Goal: Task Accomplishment & Management: Use online tool/utility

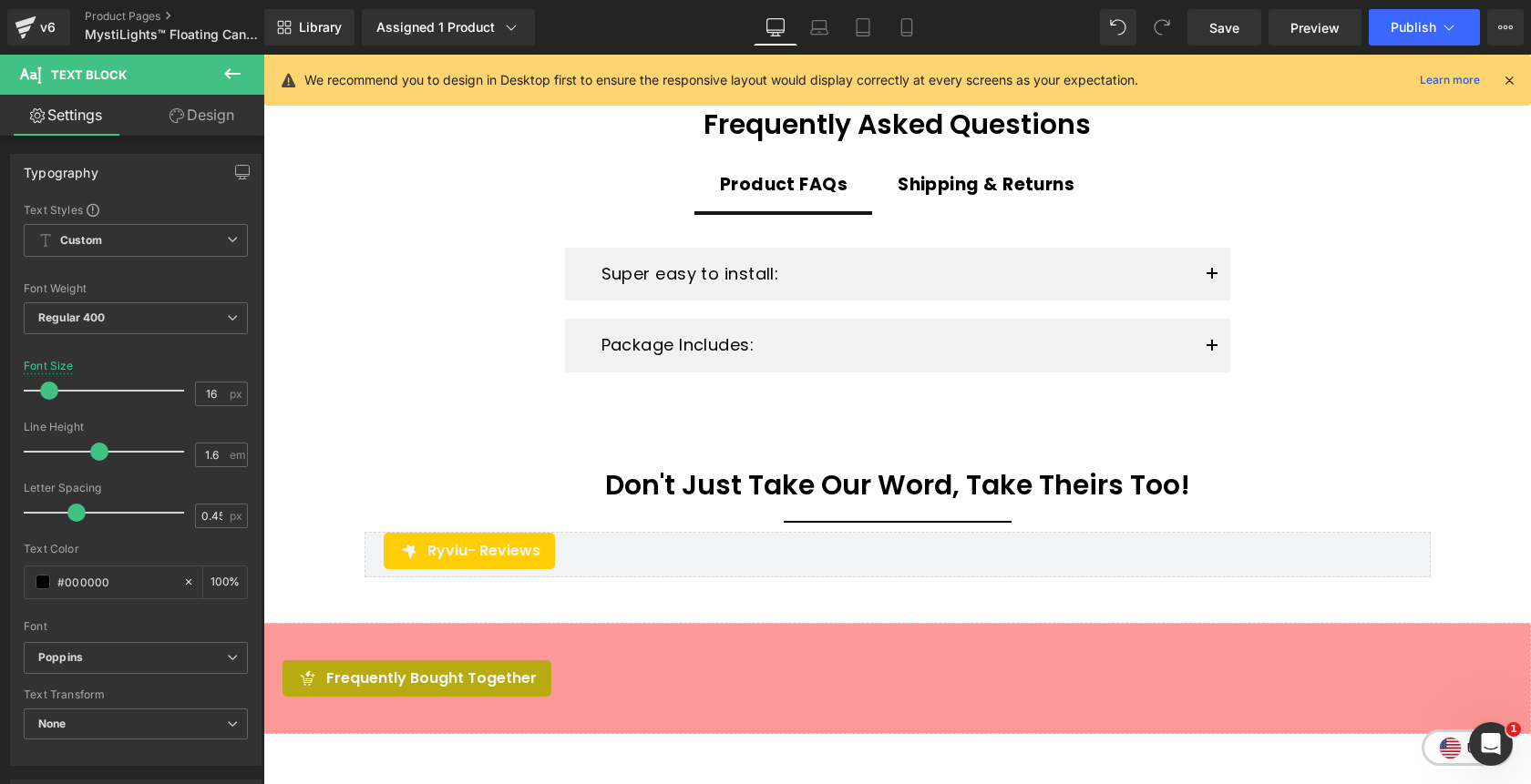
scroll to position [3633, 0]
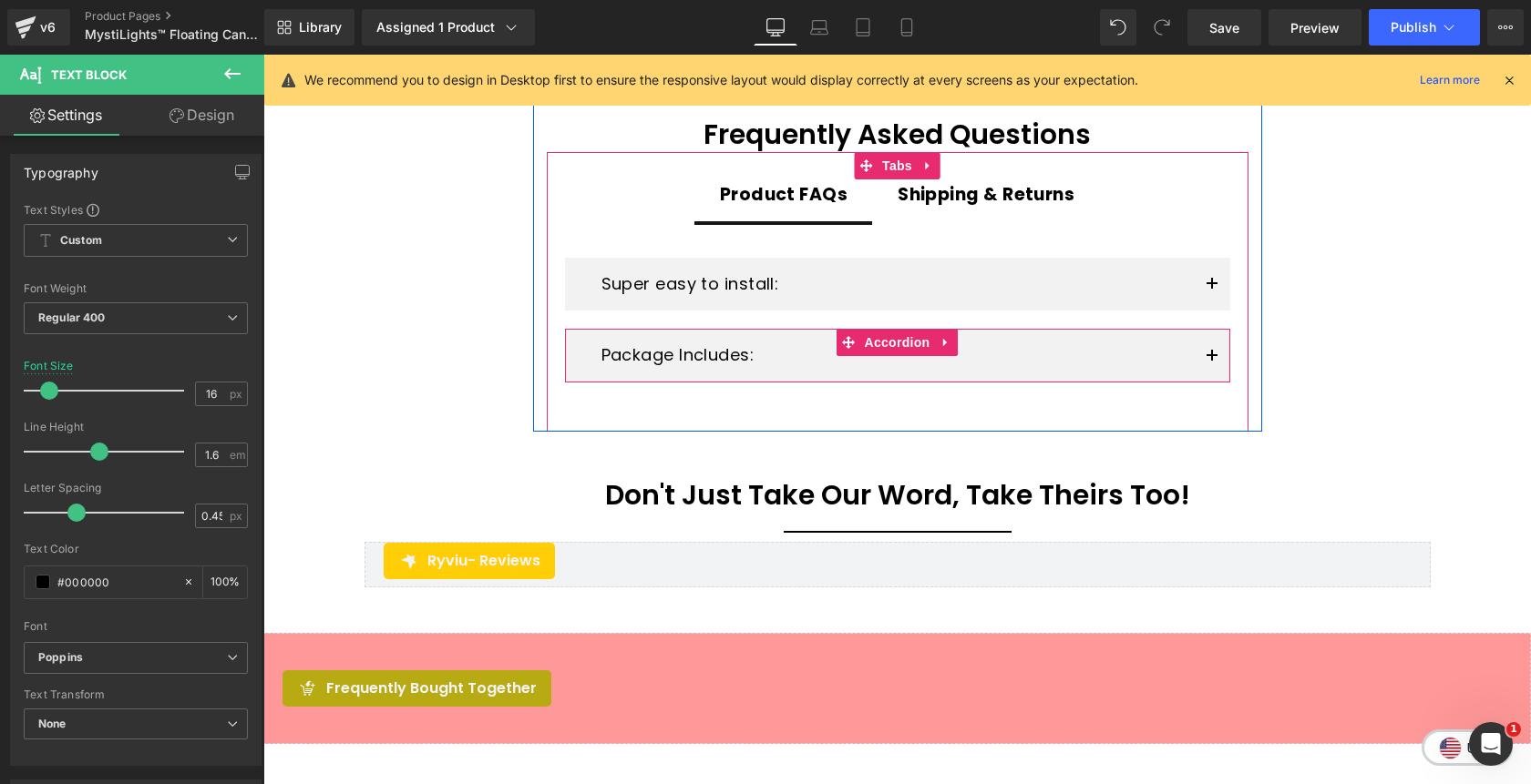
click at [1209, 366] on button "button" at bounding box center [1212, 355] width 37 height 53
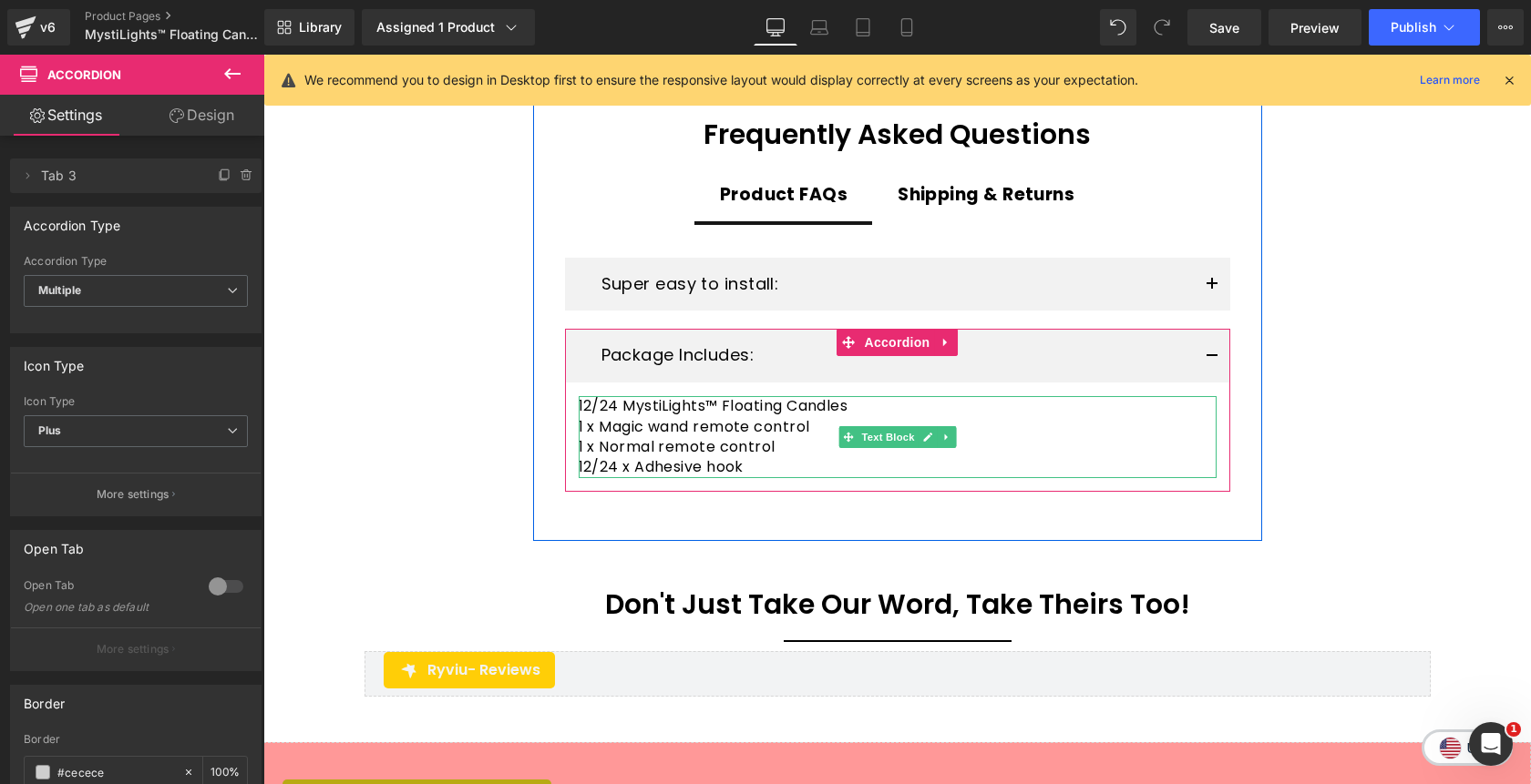
click at [590, 414] on p "12/24 MystiLights™ Floating Candles" at bounding box center [898, 406] width 638 height 20
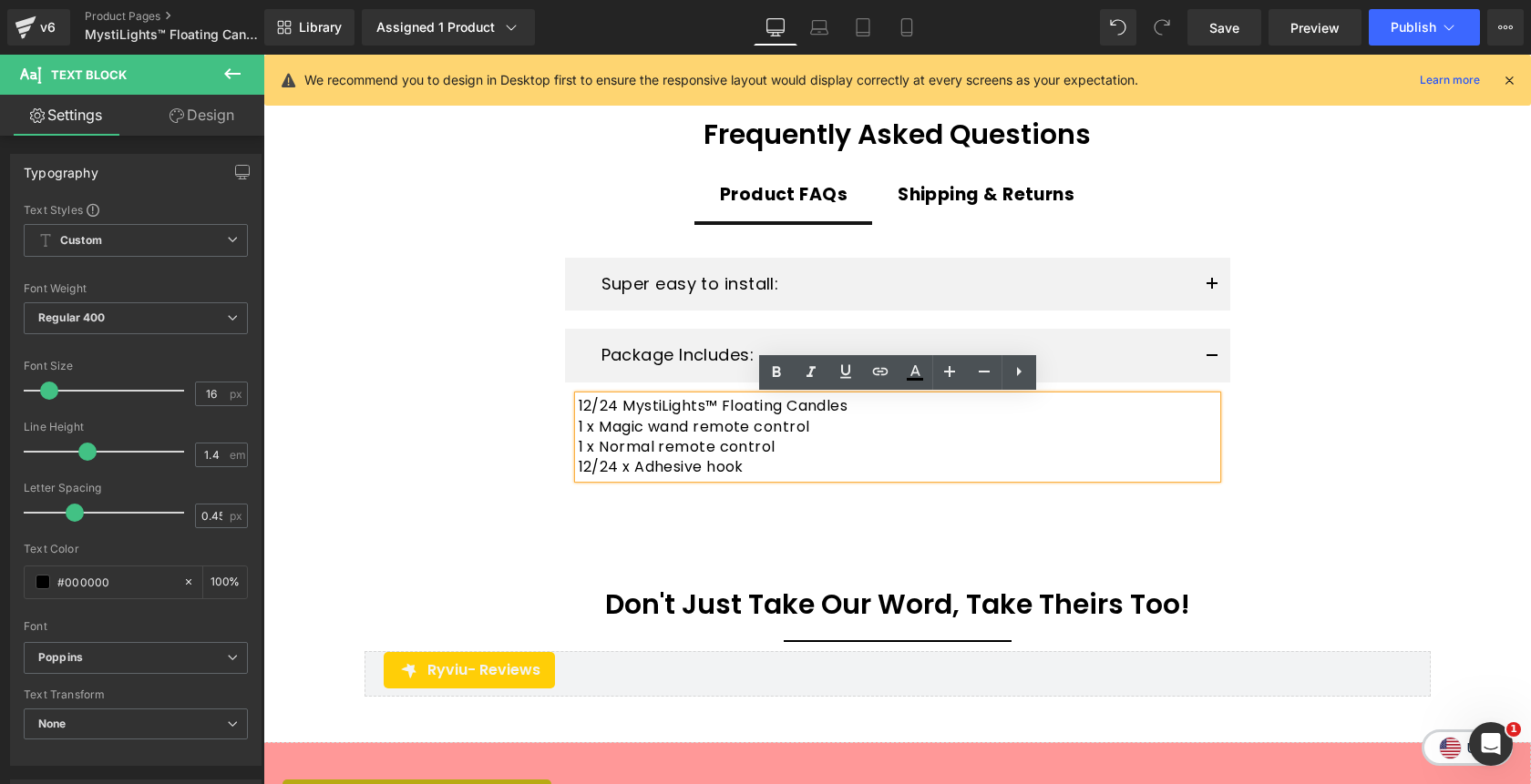
click at [590, 409] on p "12/24 MystiLights™ Floating Candles" at bounding box center [898, 406] width 638 height 20
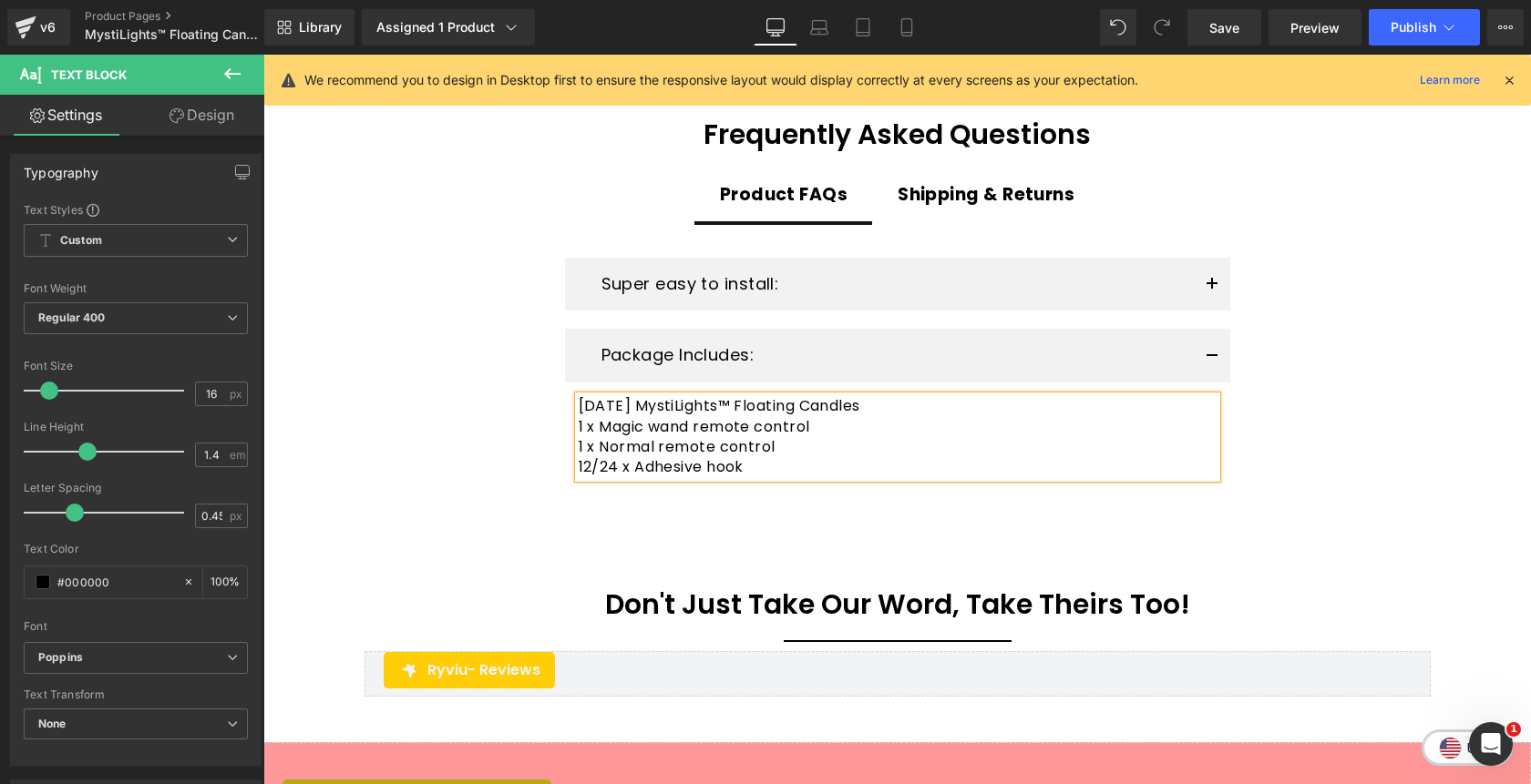
click at [790, 445] on p "1 x Normal remote control" at bounding box center [898, 446] width 638 height 20
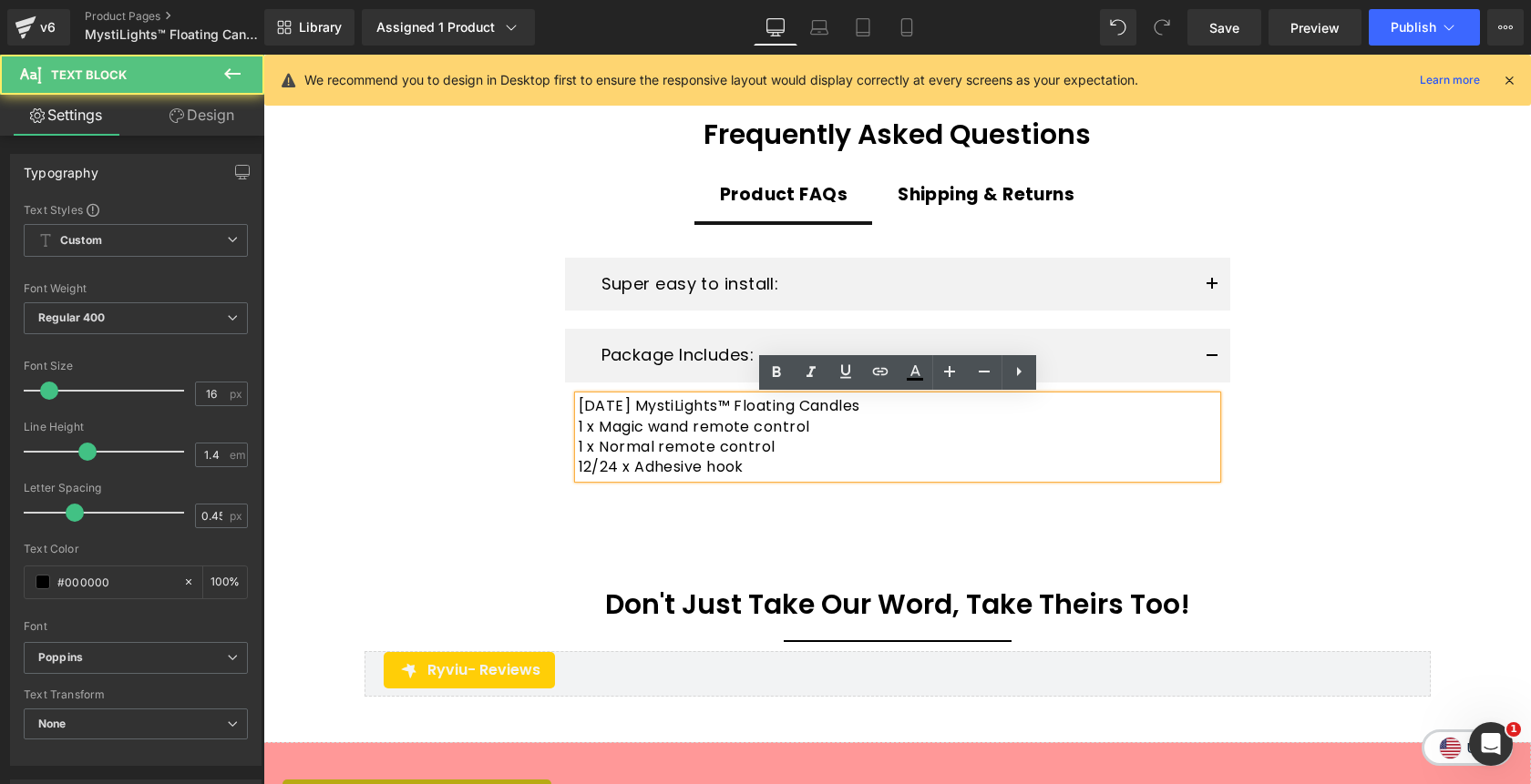
click at [790, 445] on p "1 x Normal remote control" at bounding box center [898, 446] width 638 height 20
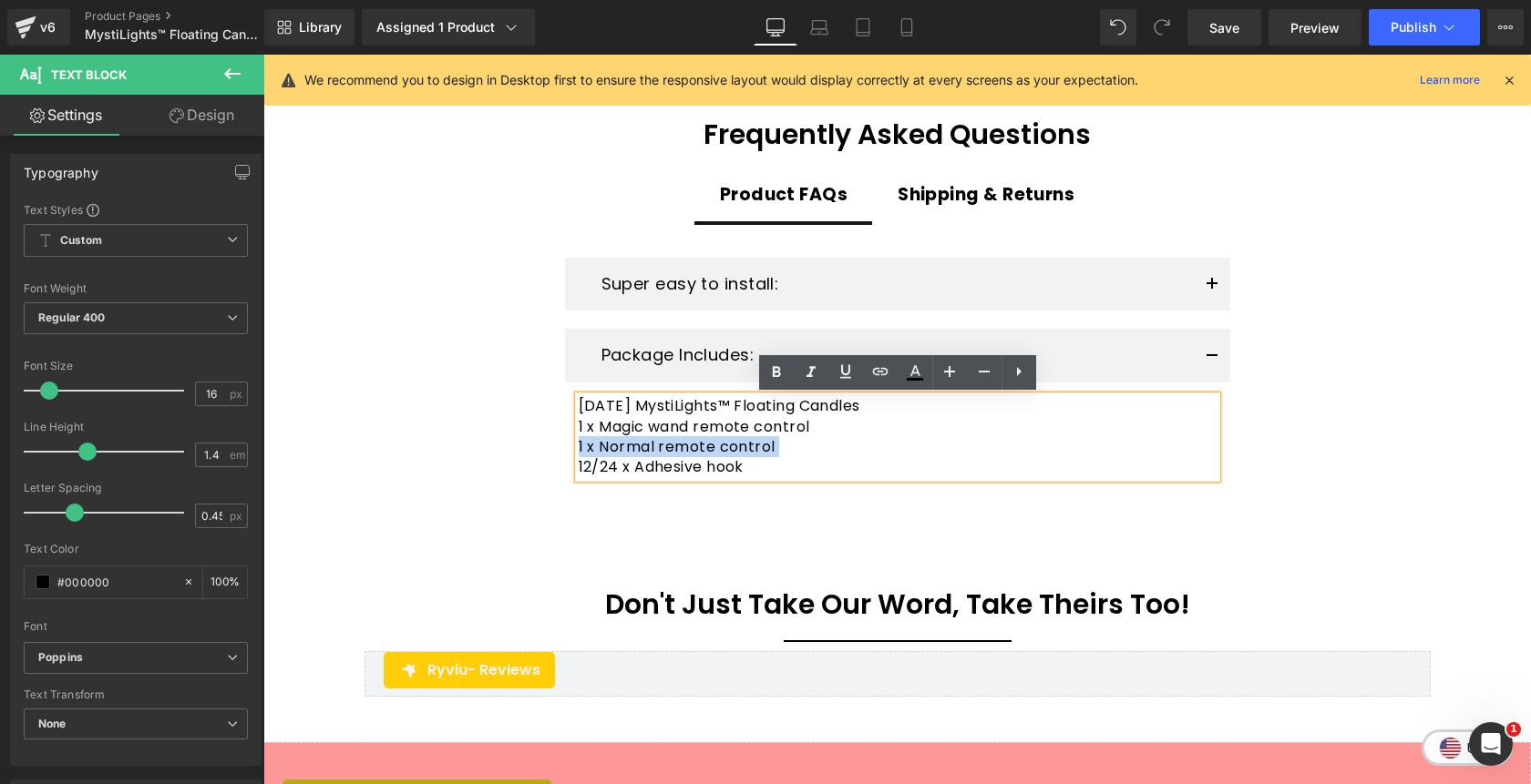
click at [785, 470] on p "12/24 x Adhesive hook" at bounding box center [898, 467] width 638 height 20
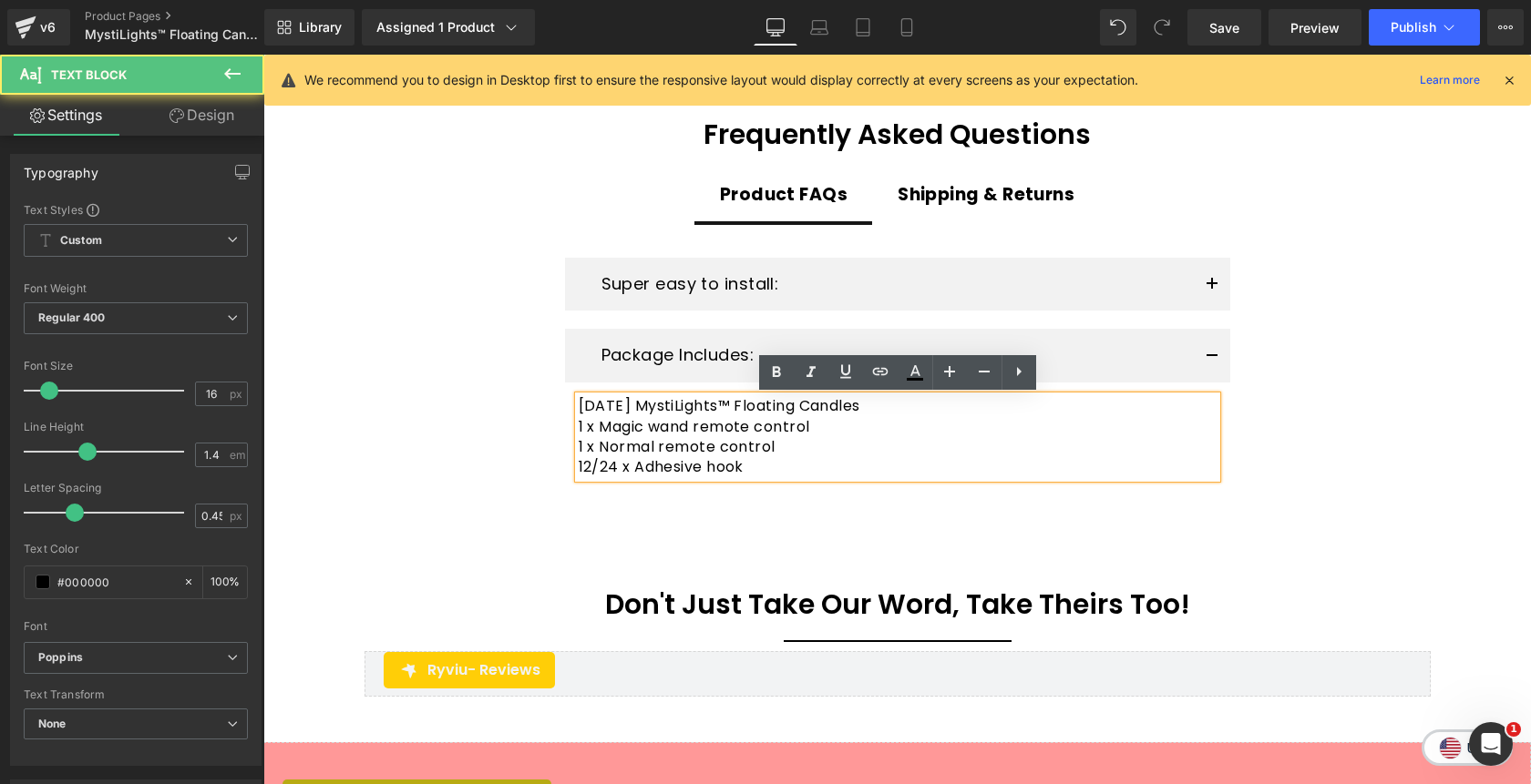
click at [590, 470] on p "12/24 x Adhesive hook" at bounding box center [898, 467] width 638 height 20
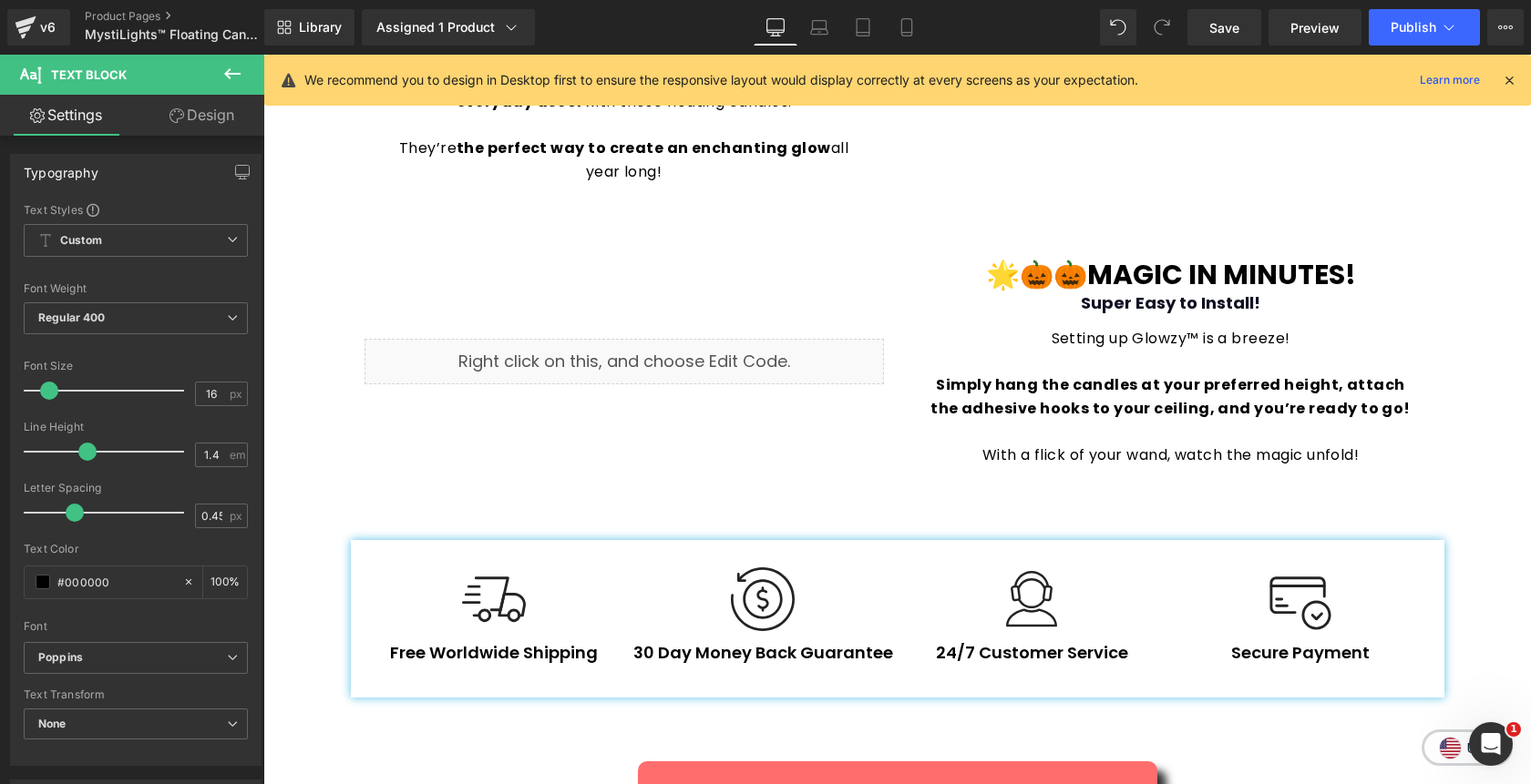
scroll to position [2853, 0]
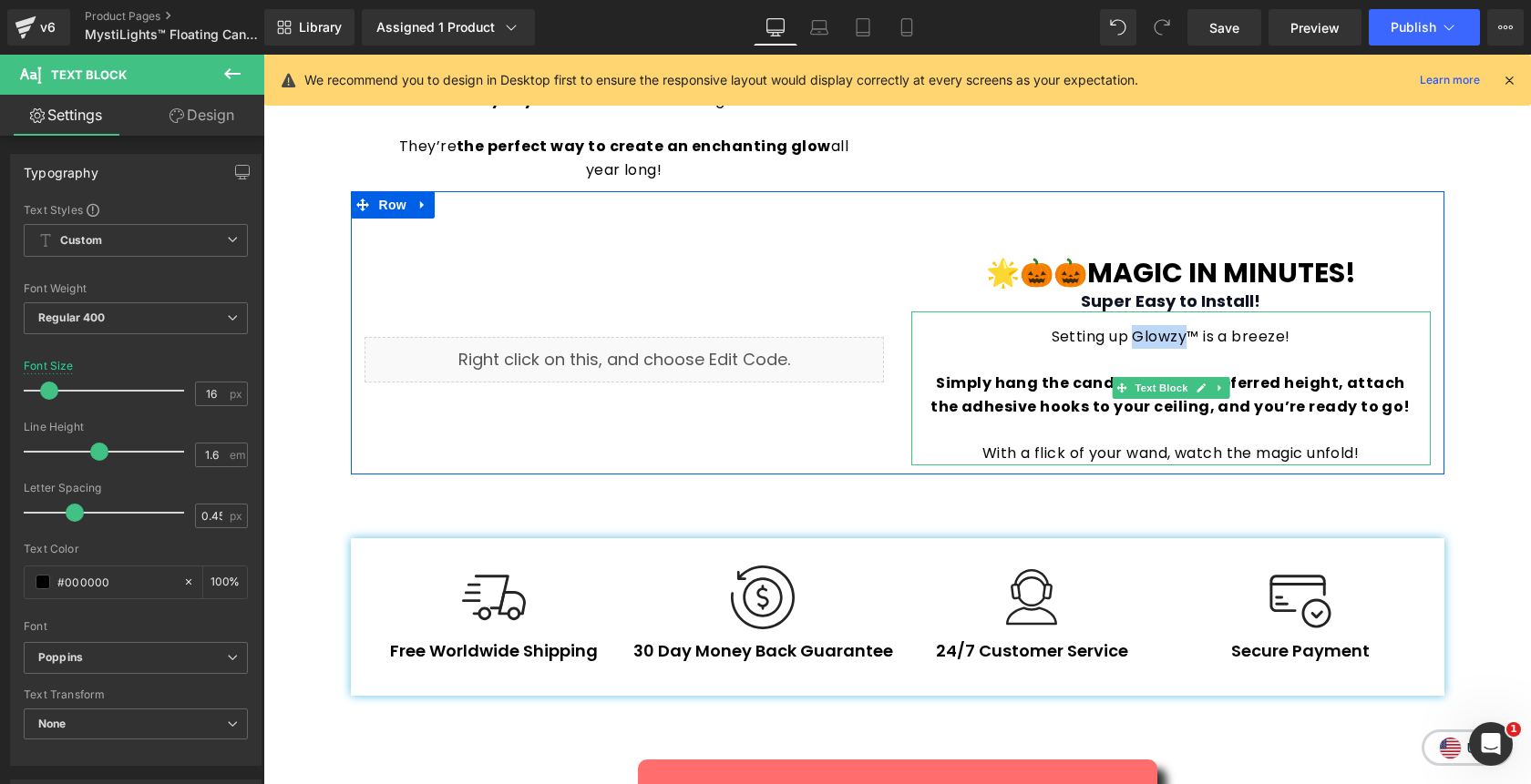
drag, startPoint x: 1189, startPoint y: 339, endPoint x: 1135, endPoint y: 337, distance: 54.0
click at [1135, 337] on p "Setting up Glowzy™ is a breeze!" at bounding box center [1171, 337] width 483 height 23
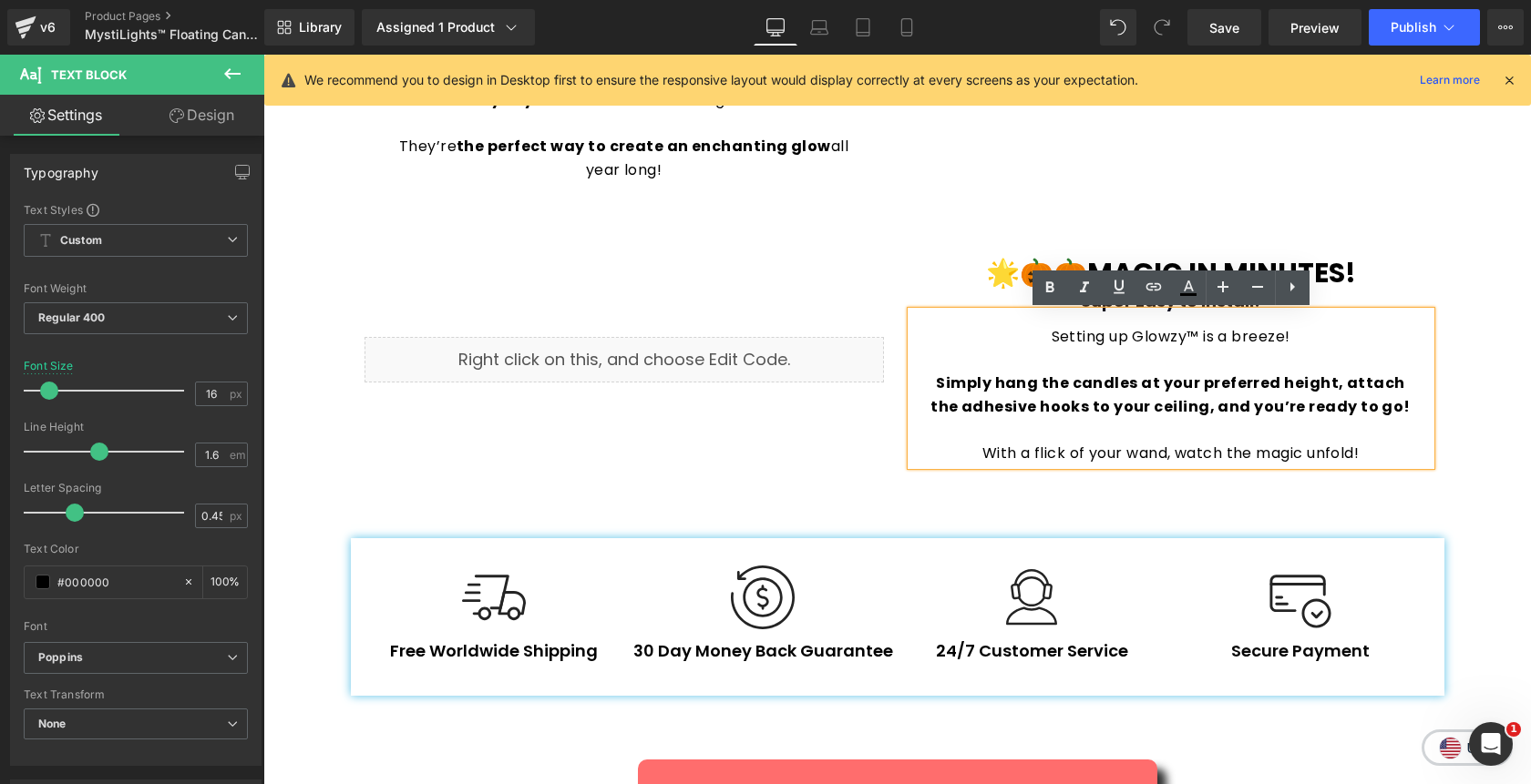
click at [1198, 342] on p "Setting up Glowzy™ is a breeze!" at bounding box center [1171, 337] width 483 height 23
drag, startPoint x: 1198, startPoint y: 341, endPoint x: 1136, endPoint y: 337, distance: 62.1
click at [1136, 337] on p "Setting up Glowzy™ is a breeze!" at bounding box center [1171, 337] width 483 height 23
copy p "Glowzy™"
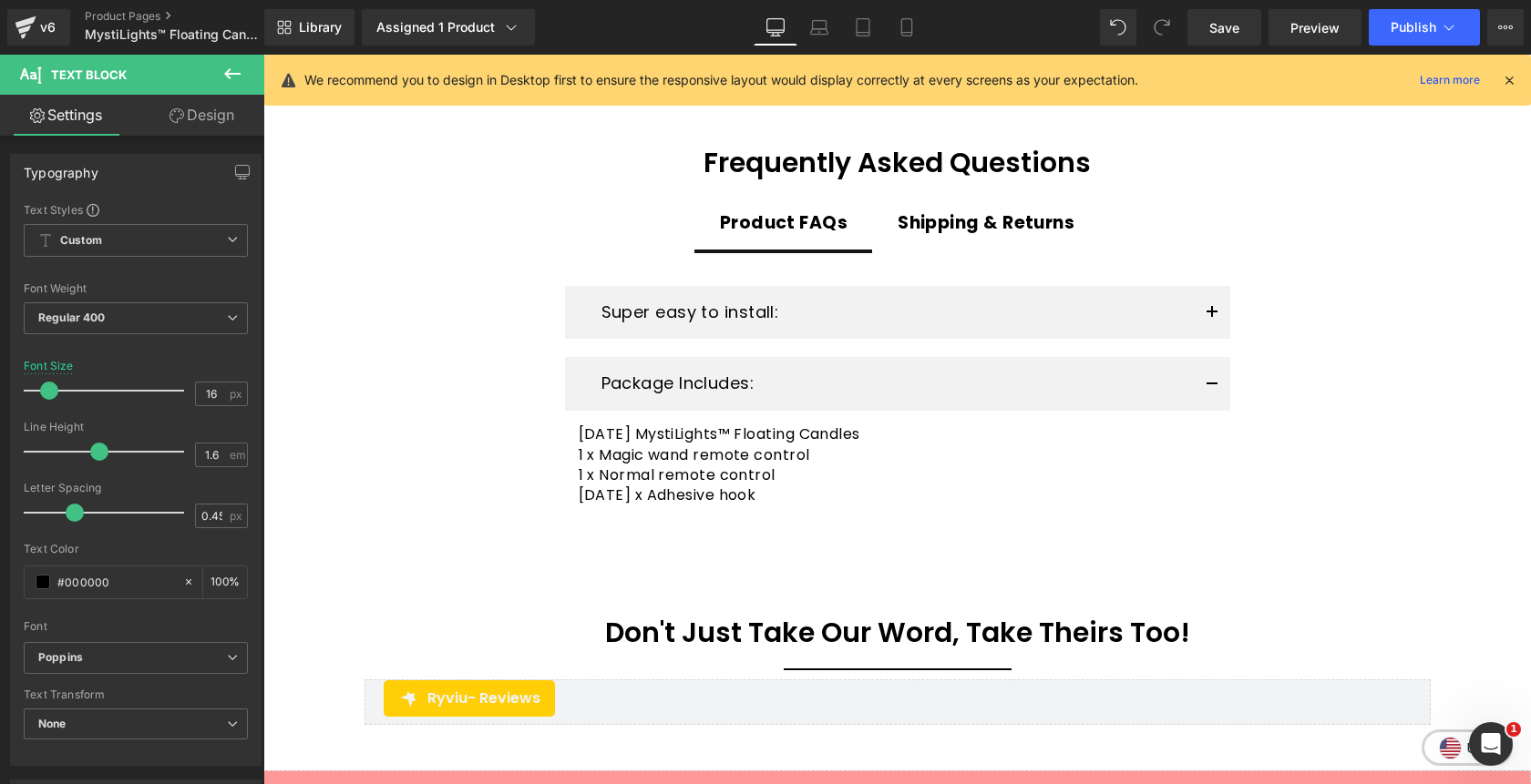
scroll to position [3643, 0]
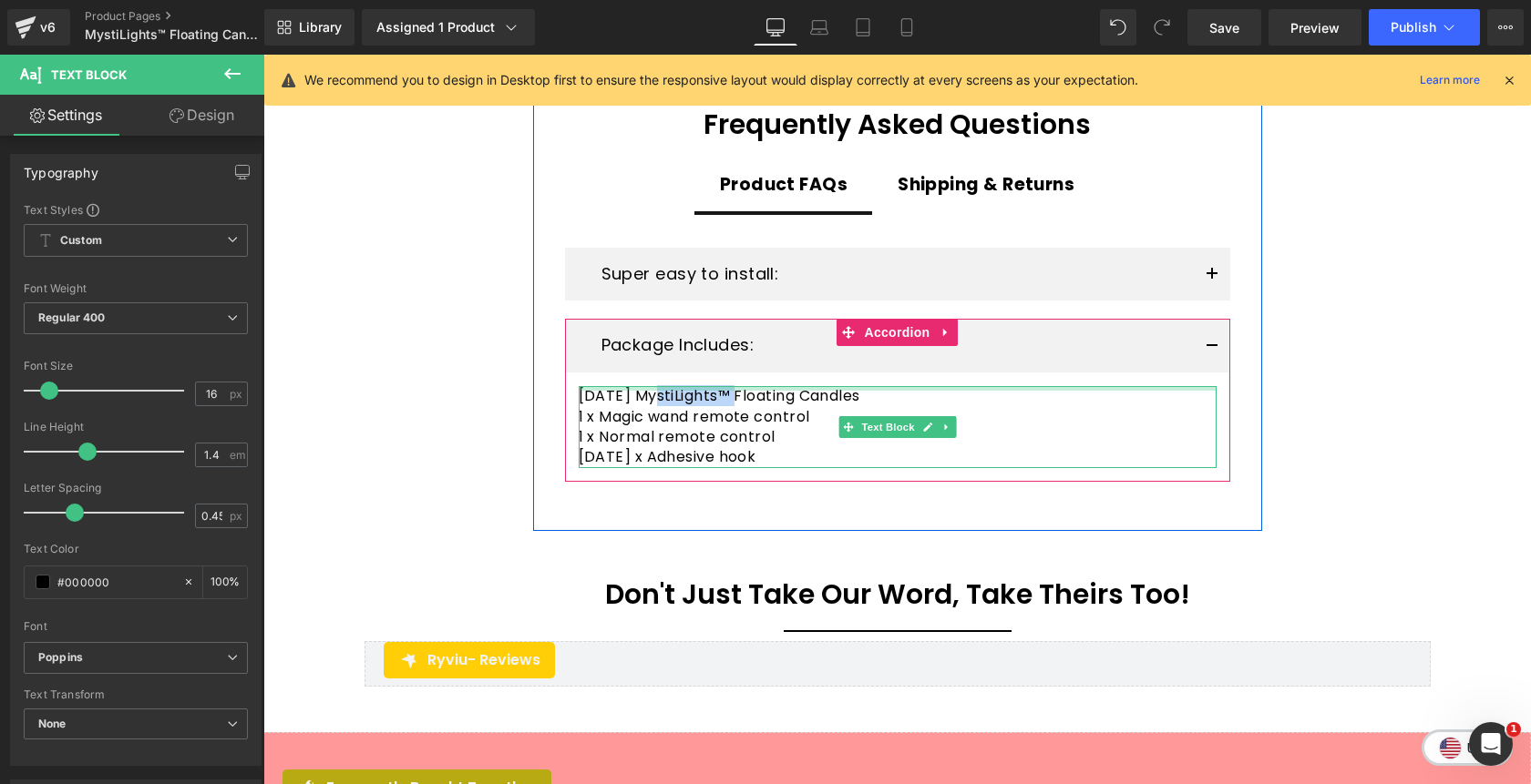
drag, startPoint x: 733, startPoint y: 400, endPoint x: 651, endPoint y: 390, distance: 82.6
click at [651, 390] on div "[DATE] MystiLights™ Floating Candles 1 x Magic wand remote control 1 x Normal r…" at bounding box center [898, 427] width 638 height 82
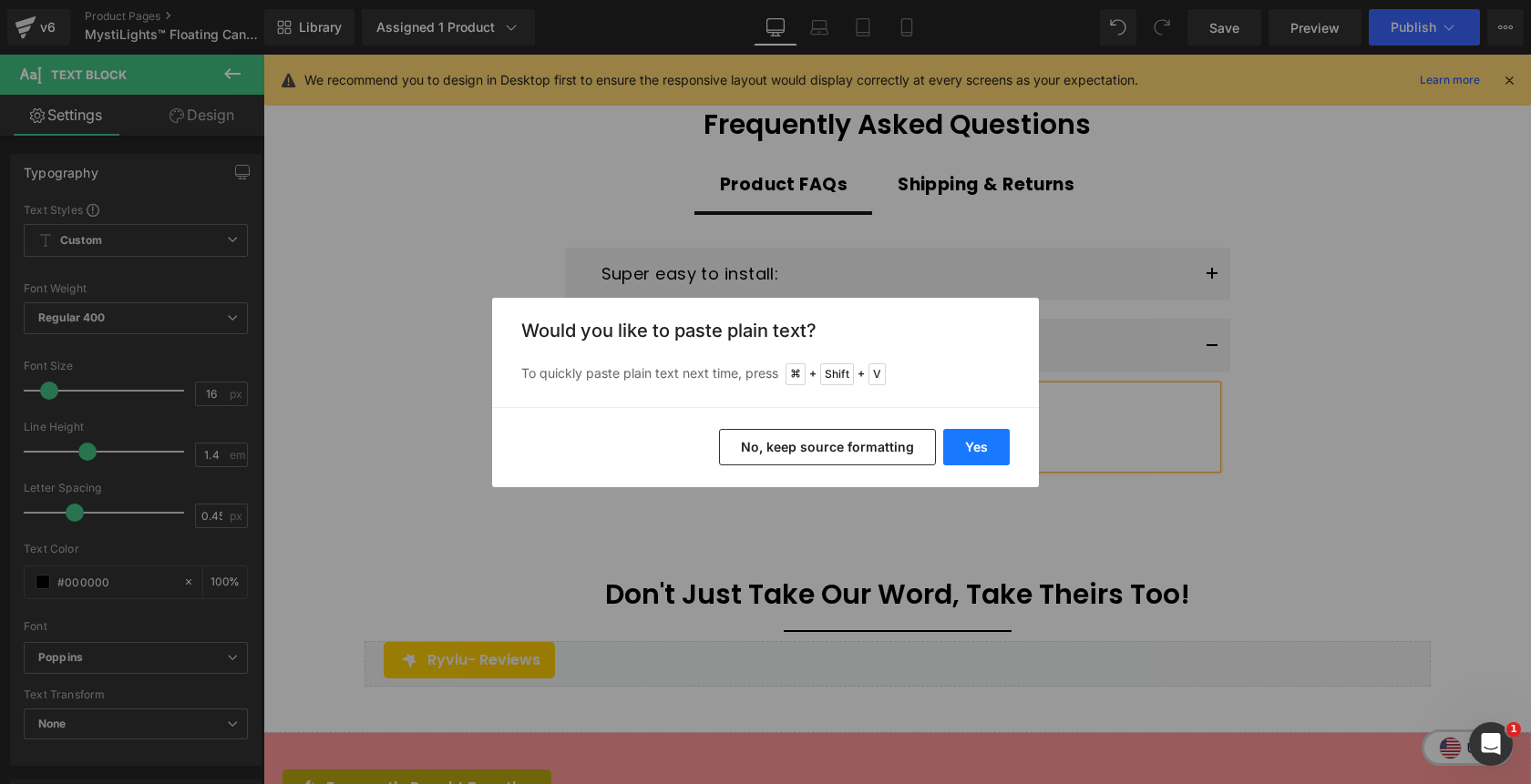
click at [986, 445] on button "Yes" at bounding box center [976, 447] width 67 height 37
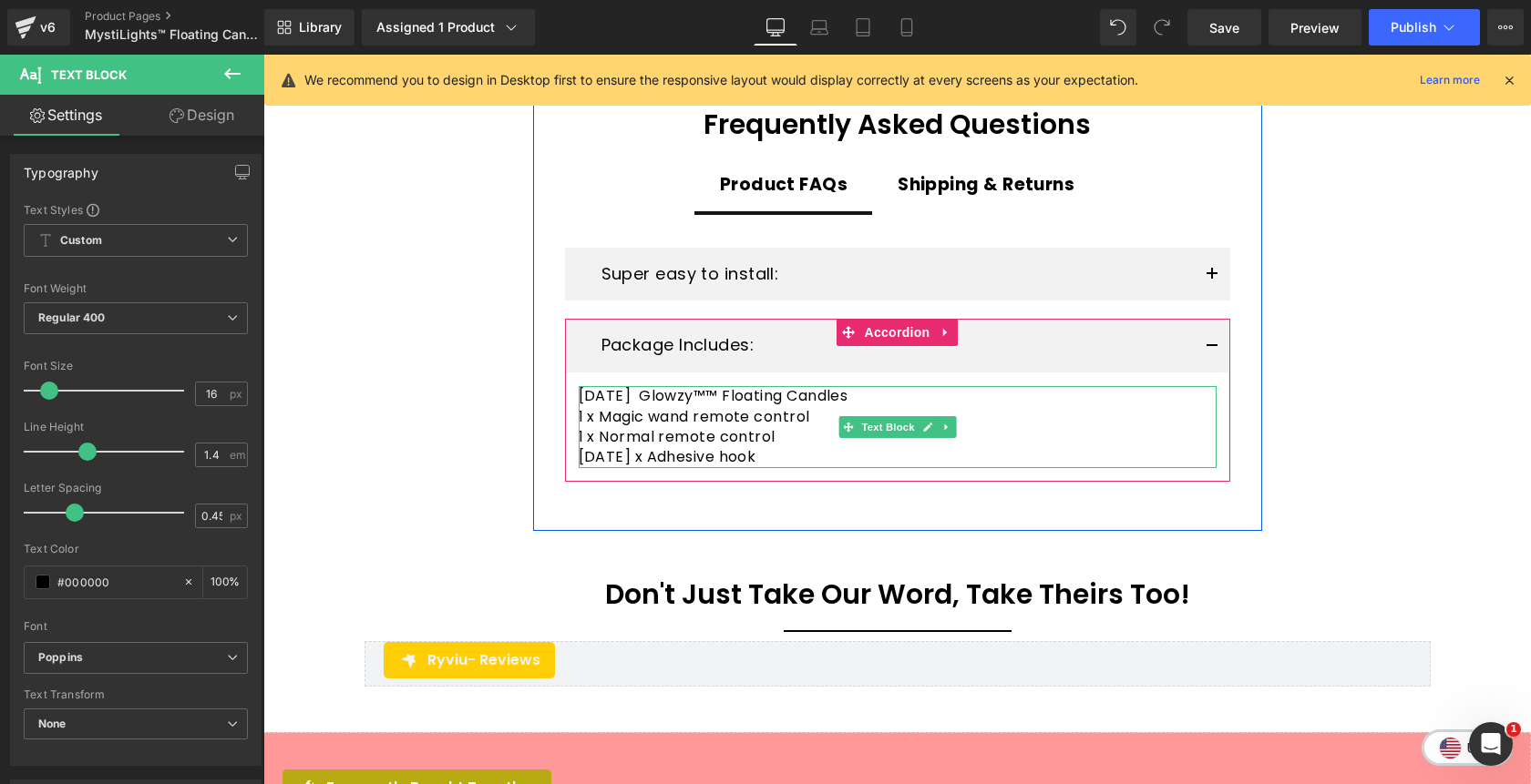
click at [718, 403] on p "[DATE] Glowzy™™ Floating Candles" at bounding box center [898, 396] width 638 height 20
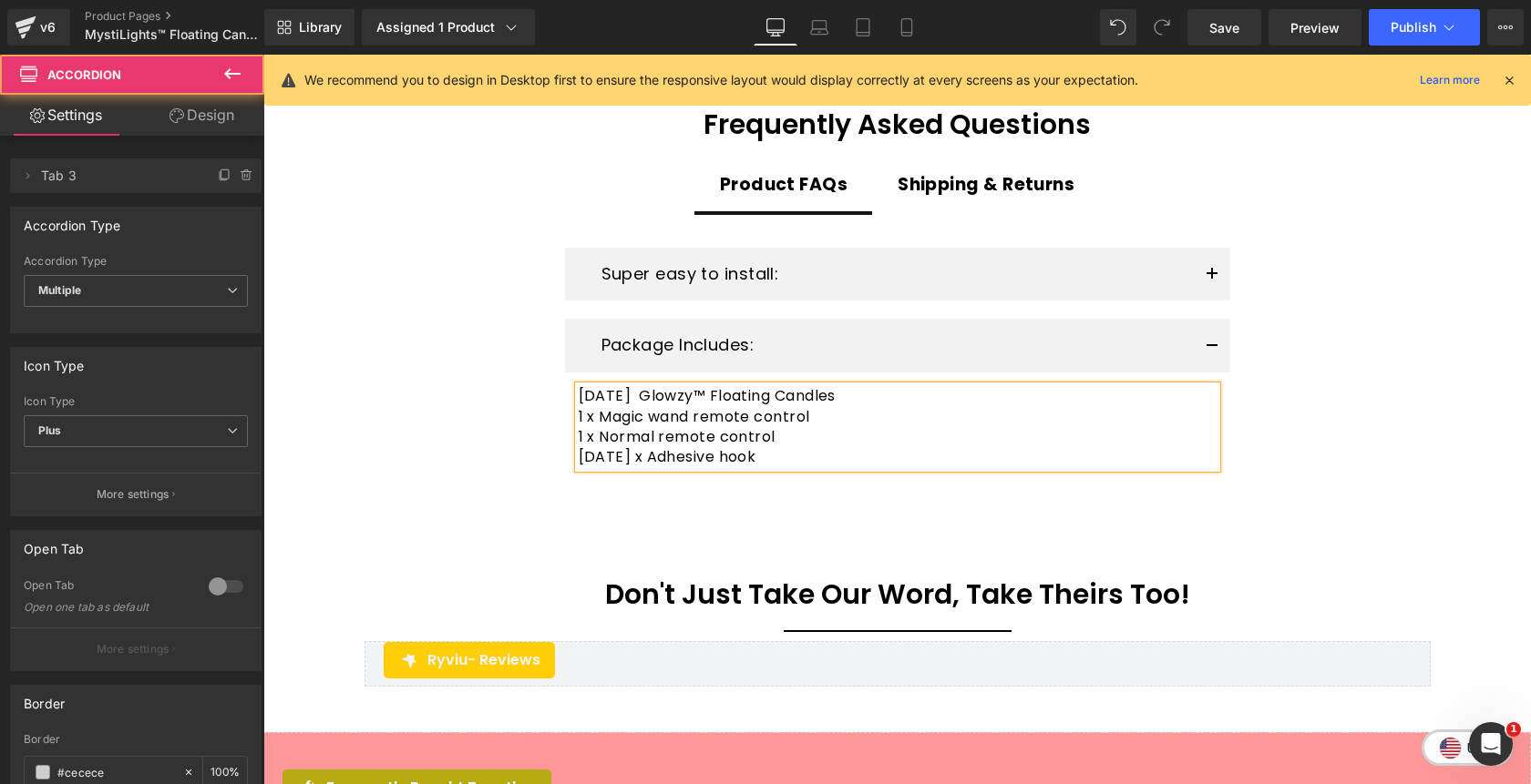
click at [1205, 348] on button "button" at bounding box center [1212, 345] width 37 height 53
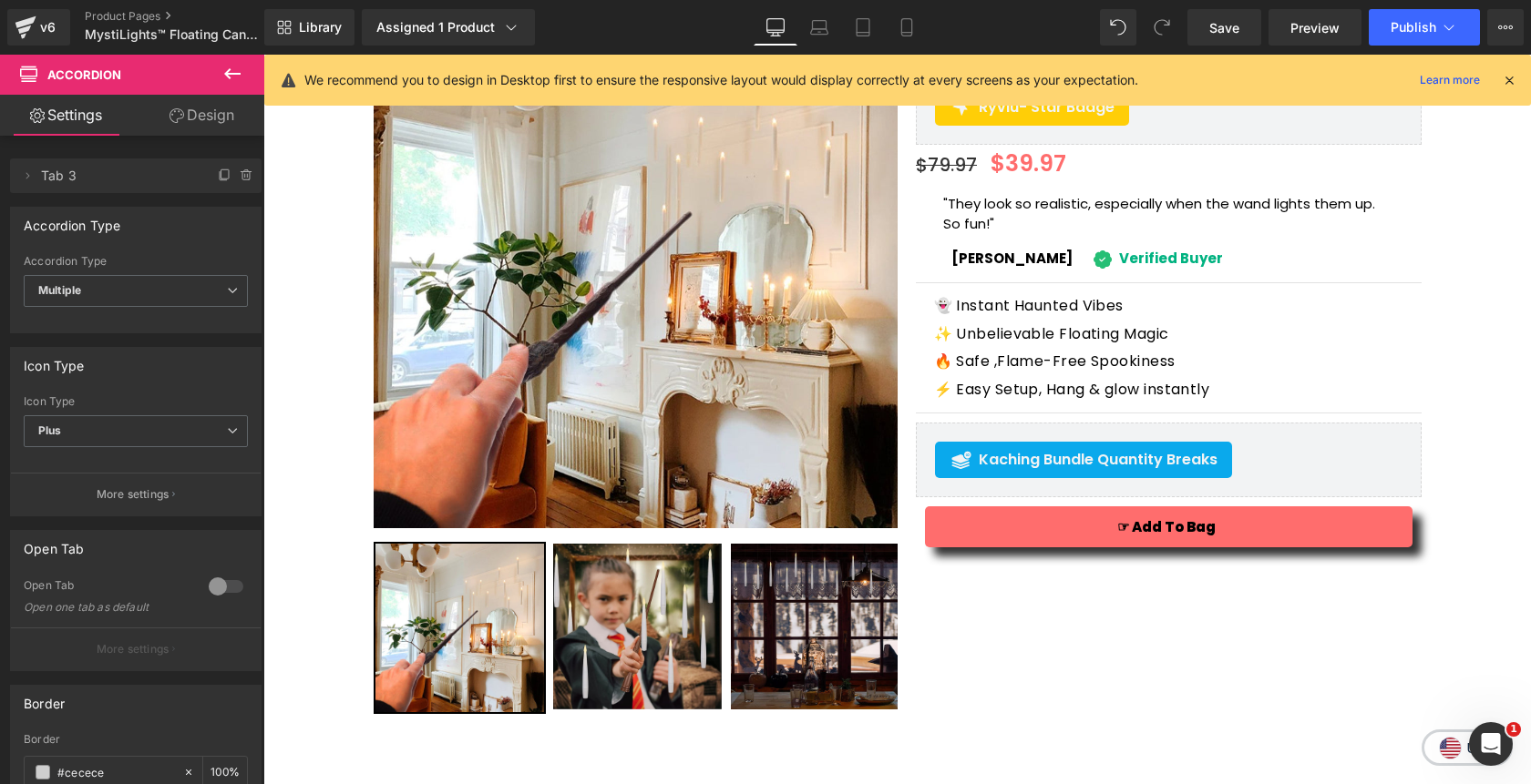
scroll to position [0, 0]
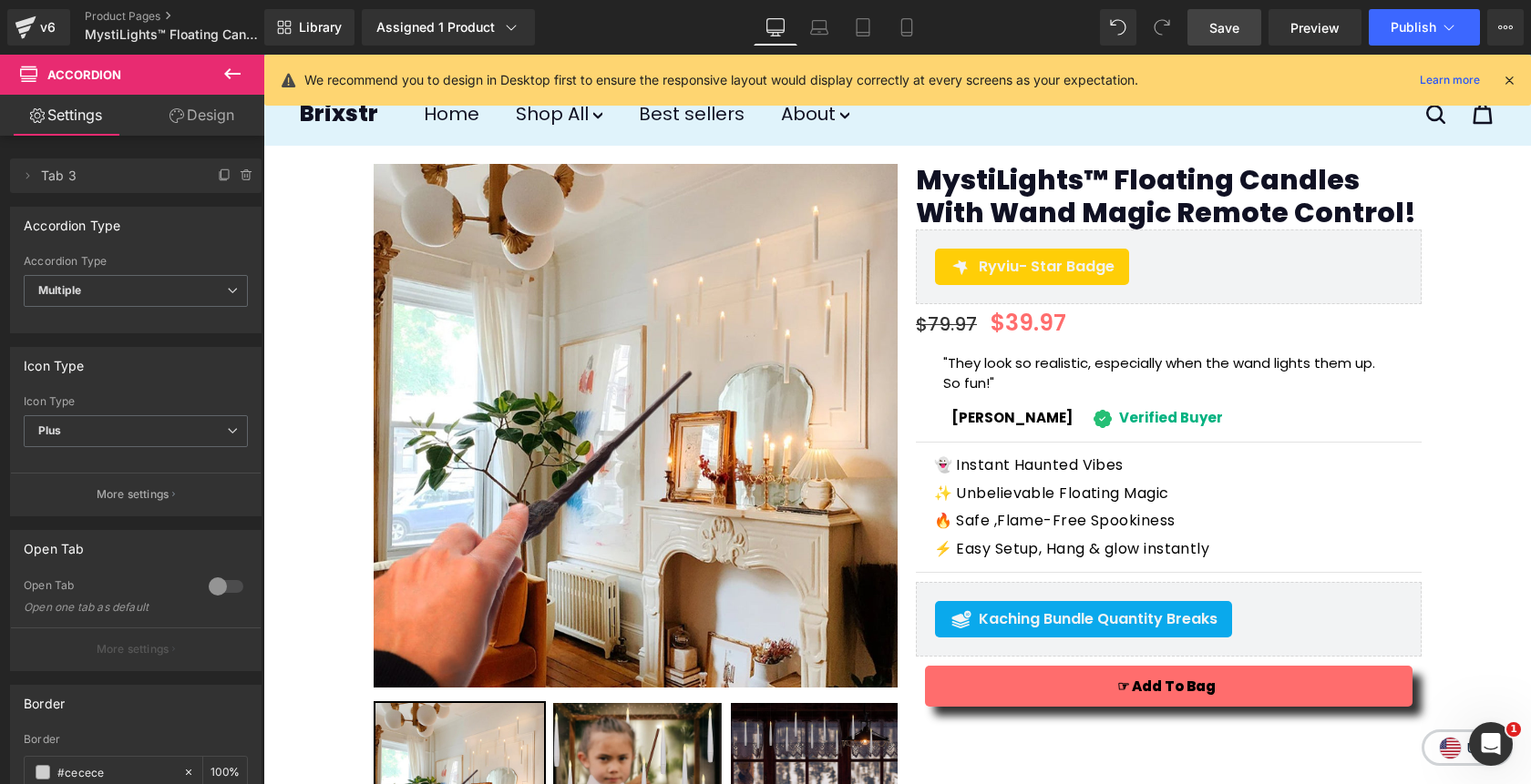
click at [1229, 30] on span "Save" at bounding box center [1224, 27] width 30 height 19
click at [1420, 35] on span "Publish" at bounding box center [1413, 27] width 46 height 15
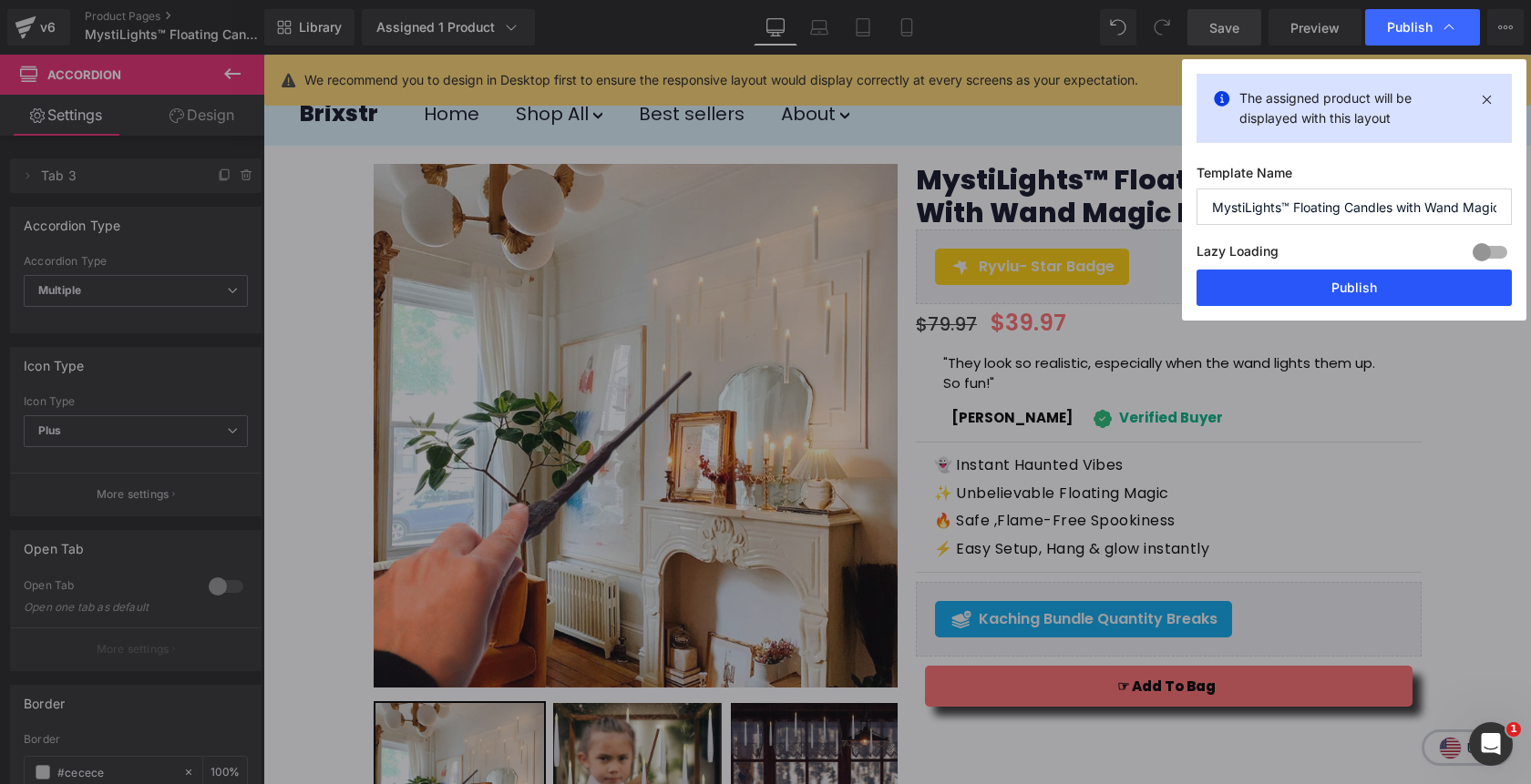
click at [1335, 289] on button "Publish" at bounding box center [1355, 288] width 315 height 37
